Goal: Information Seeking & Learning: Learn about a topic

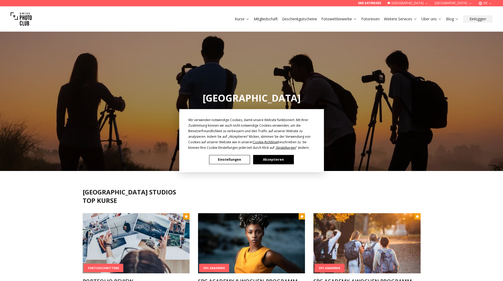
click at [229, 159] on button "Einstellungen" at bounding box center [229, 159] width 41 height 9
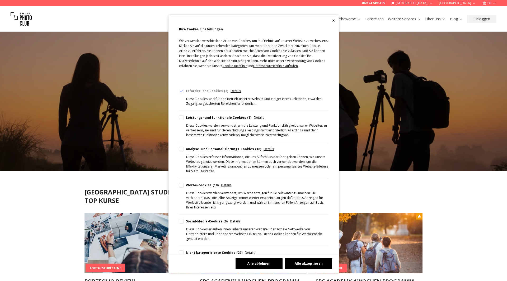
click at [263, 263] on button "Alle ablehnen" at bounding box center [258, 263] width 47 height 11
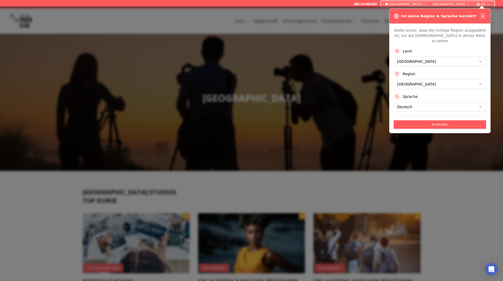
click at [481, 15] on icon at bounding box center [483, 16] width 4 height 4
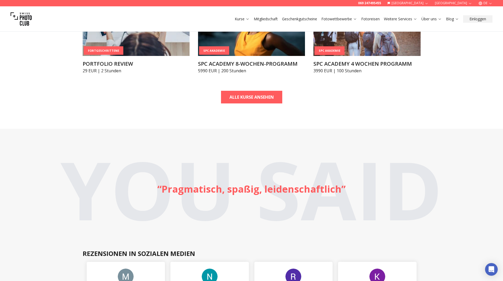
scroll to position [132, 0]
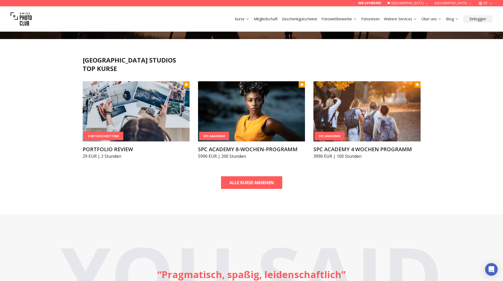
click at [260, 18] on link "Mitgliedschaft" at bounding box center [266, 18] width 24 height 5
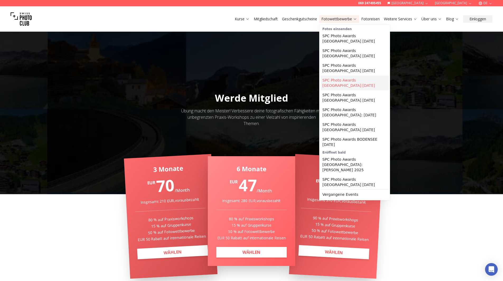
click at [351, 76] on link "SPC Photo Awards [GEOGRAPHIC_DATA] [DATE]" at bounding box center [354, 82] width 69 height 15
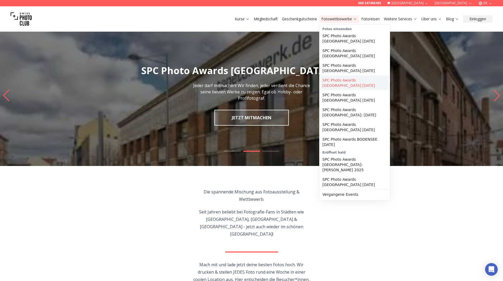
click at [347, 75] on link "SPC Photo Awards [GEOGRAPHIC_DATA] [DATE]" at bounding box center [354, 82] width 69 height 15
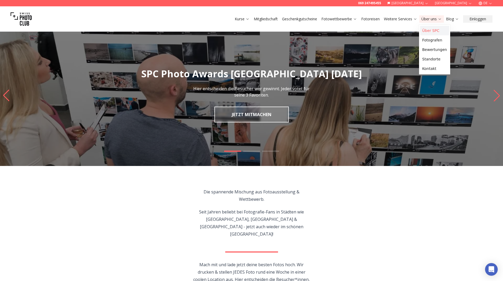
click at [426, 30] on link "Über SPC" at bounding box center [434, 31] width 29 height 10
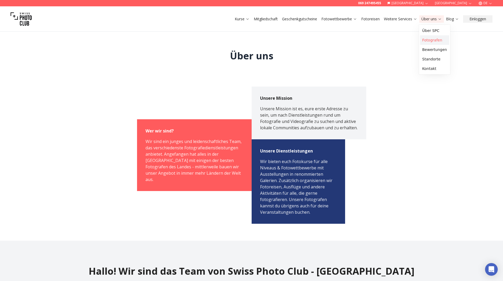
click at [430, 39] on link "Fotografen" at bounding box center [434, 40] width 29 height 10
